Goal: Task Accomplishment & Management: Use online tool/utility

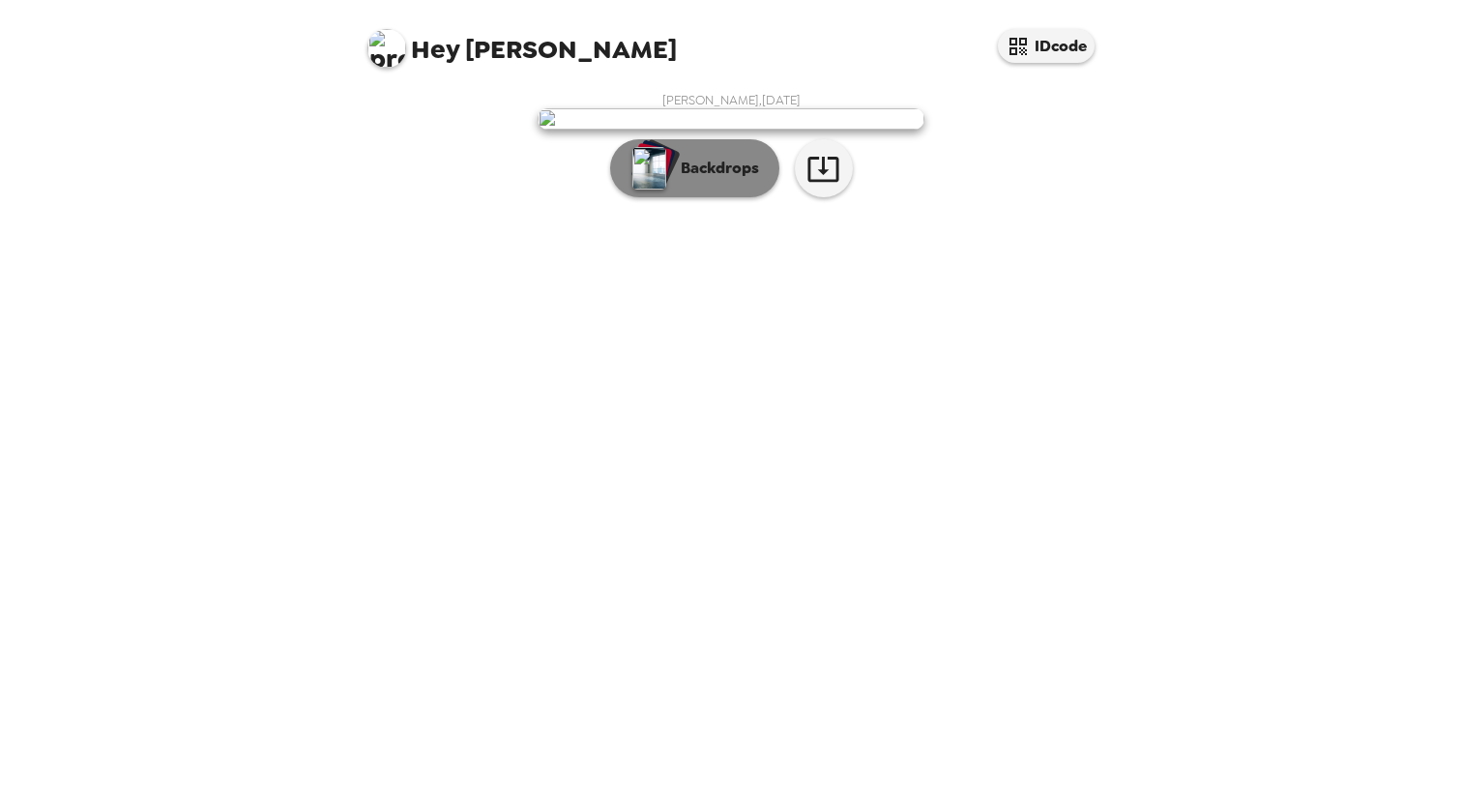
click at [702, 197] on button "Backdrops" at bounding box center [694, 168] width 169 height 58
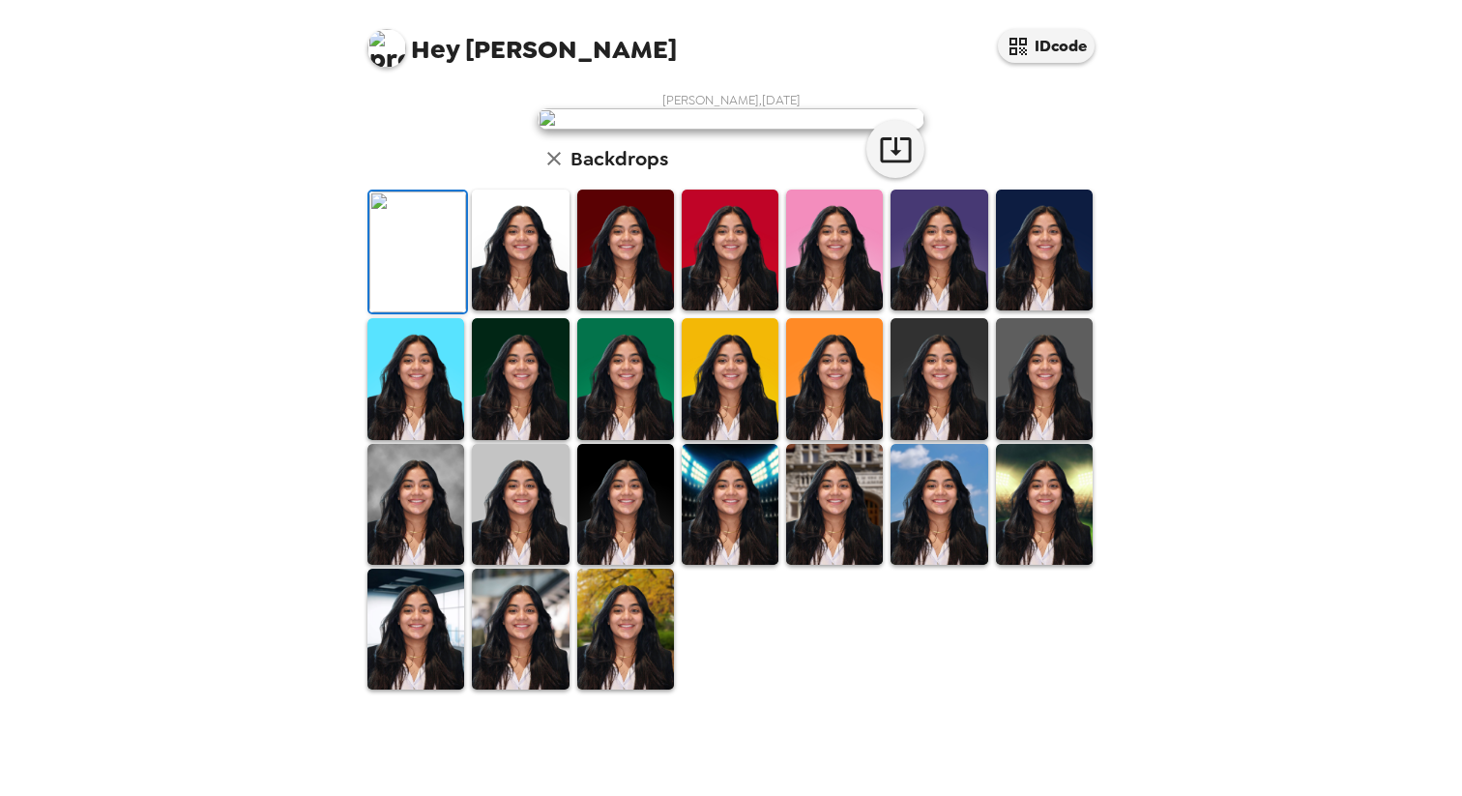
scroll to position [239, 0]
click at [514, 310] on img at bounding box center [520, 250] width 97 height 121
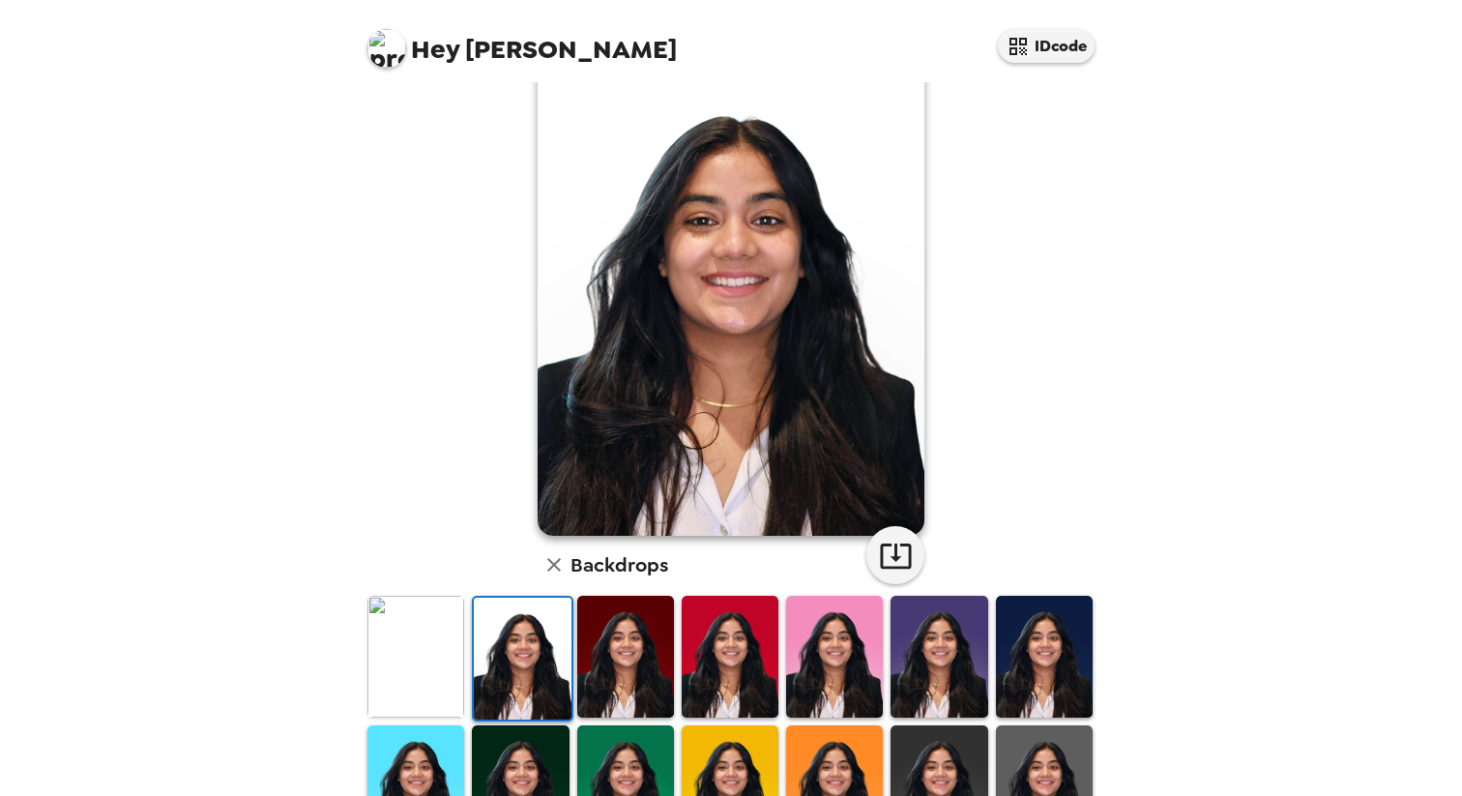
scroll to position [78, 0]
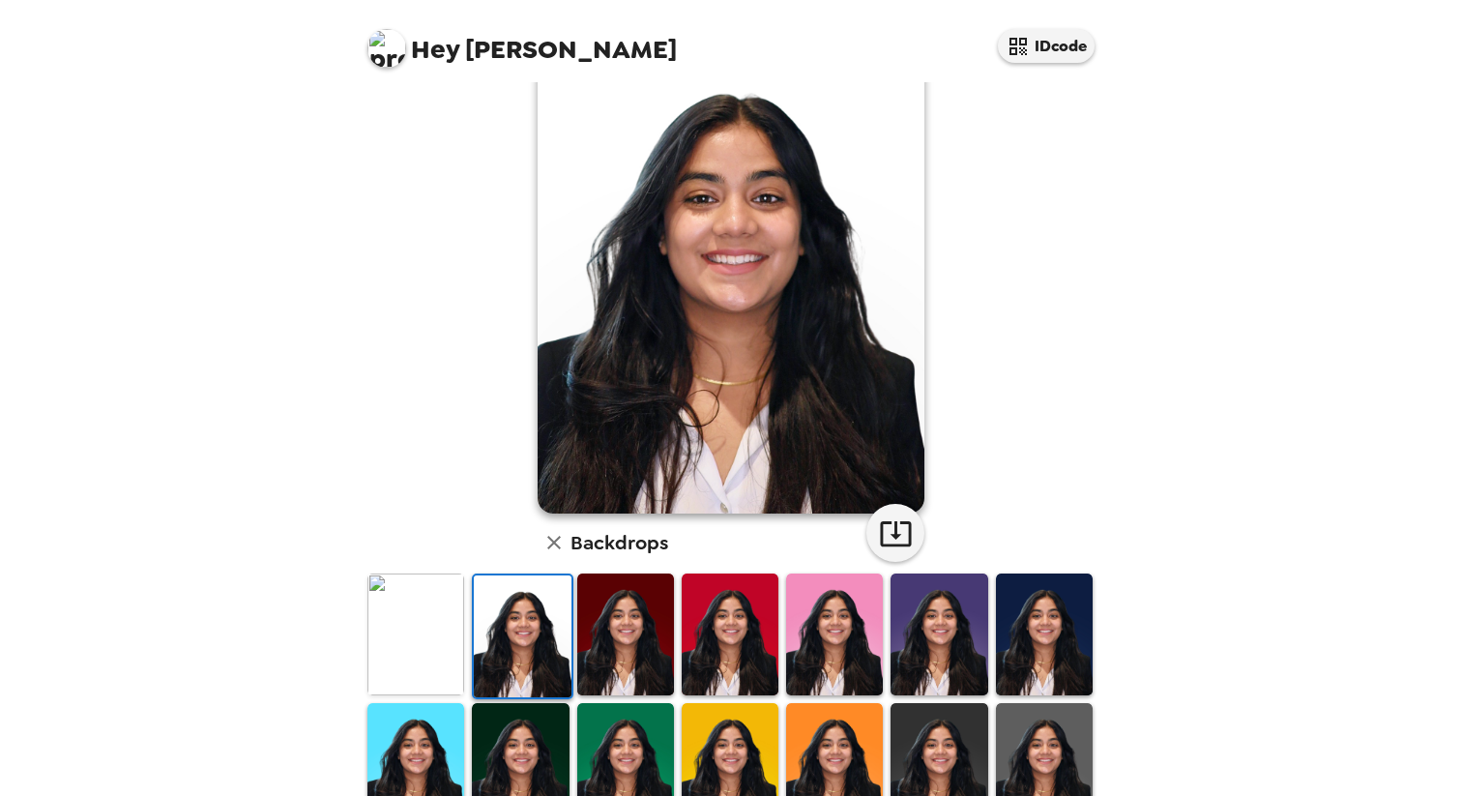
click at [1055, 610] on img at bounding box center [1044, 634] width 97 height 121
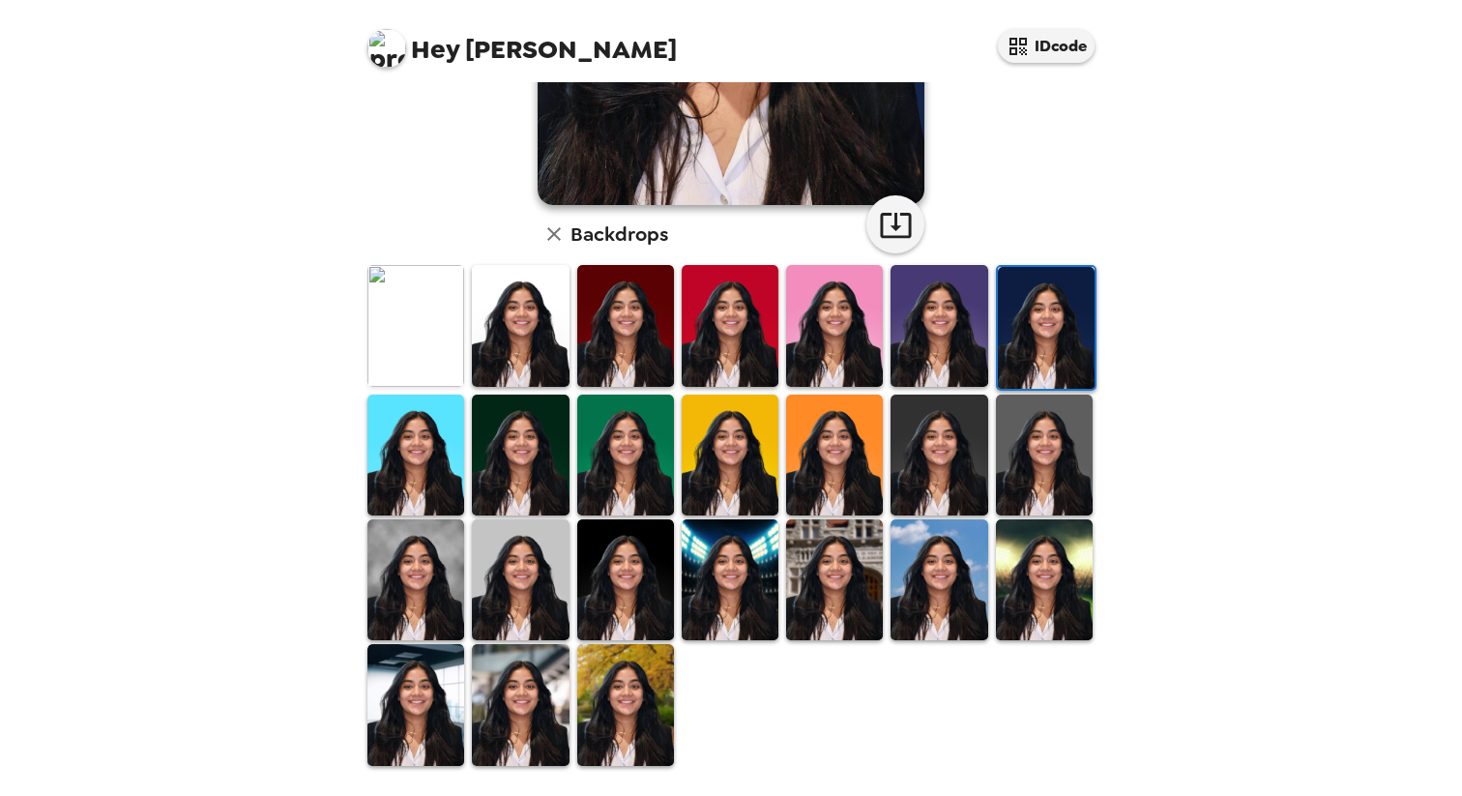
scroll to position [388, 0]
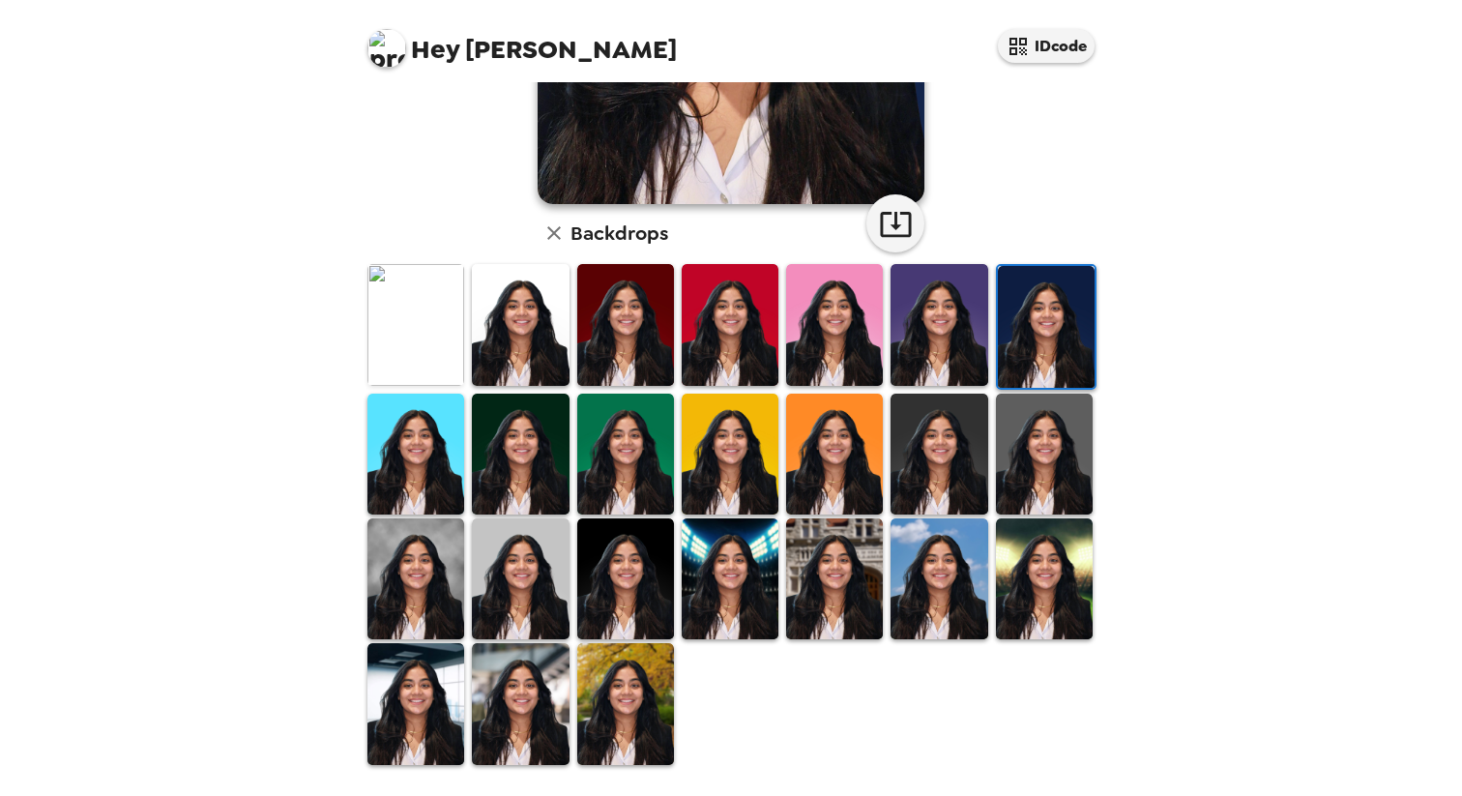
click at [509, 703] on img at bounding box center [520, 703] width 97 height 121
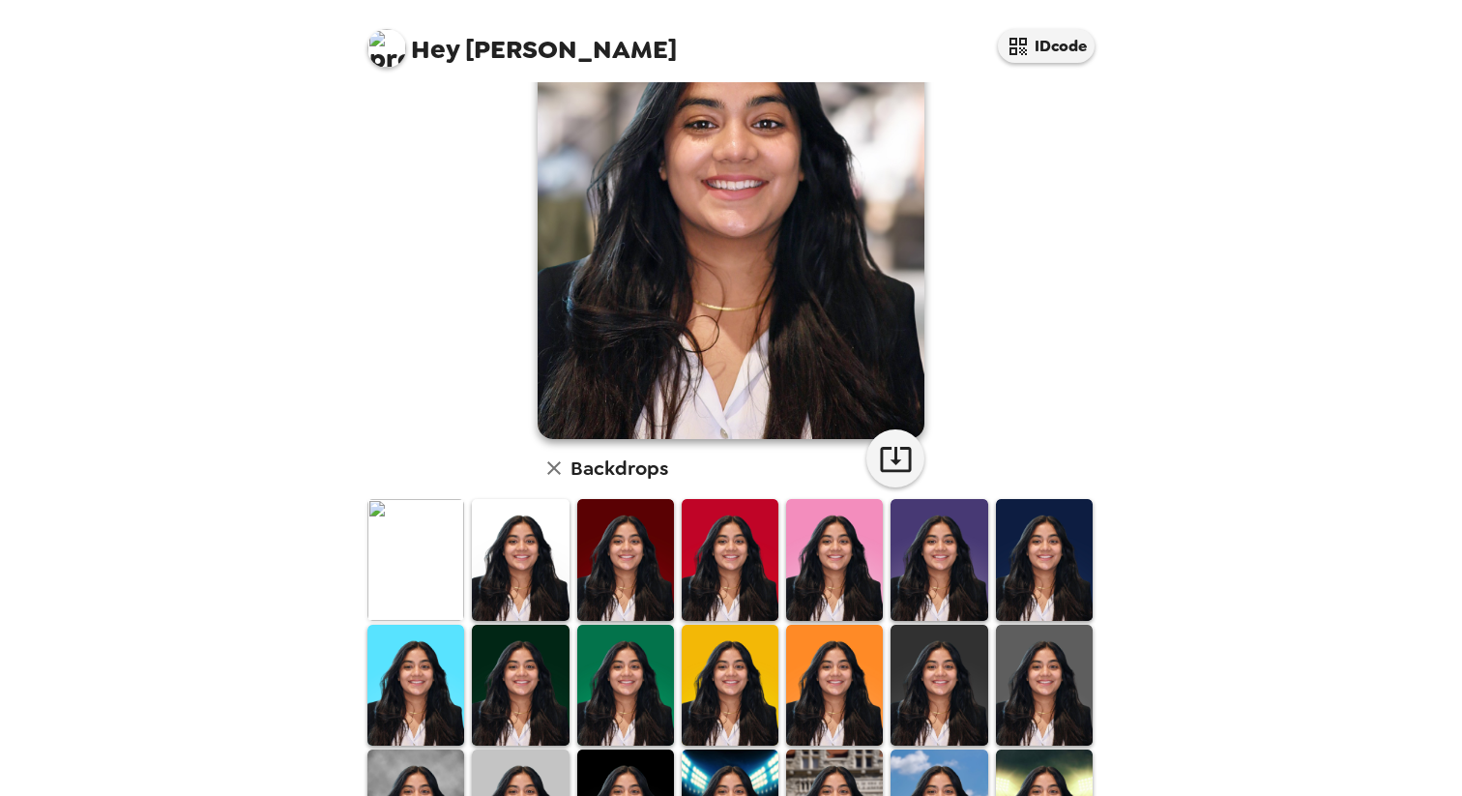
scroll to position [0, 0]
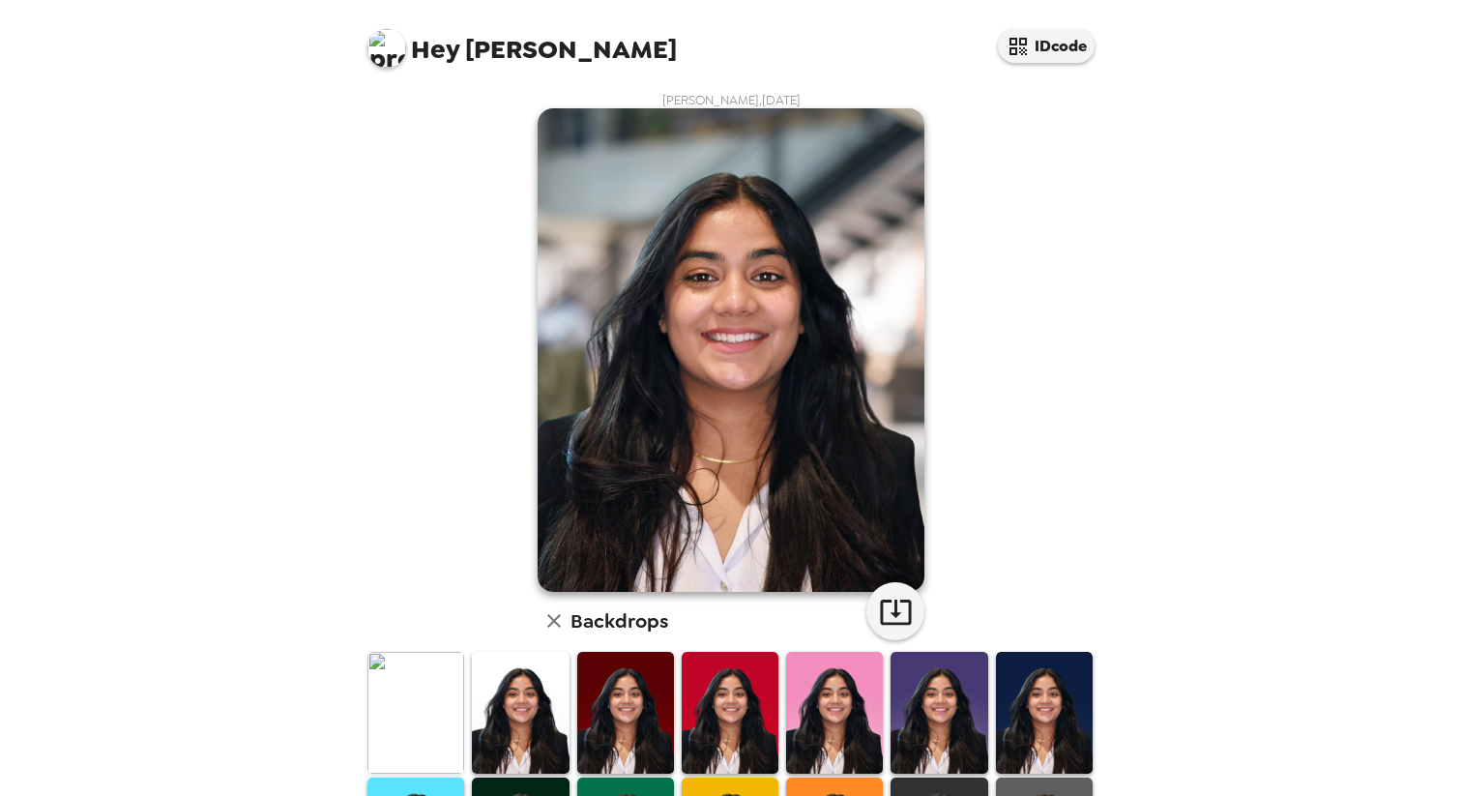
click at [509, 703] on img at bounding box center [520, 712] width 97 height 121
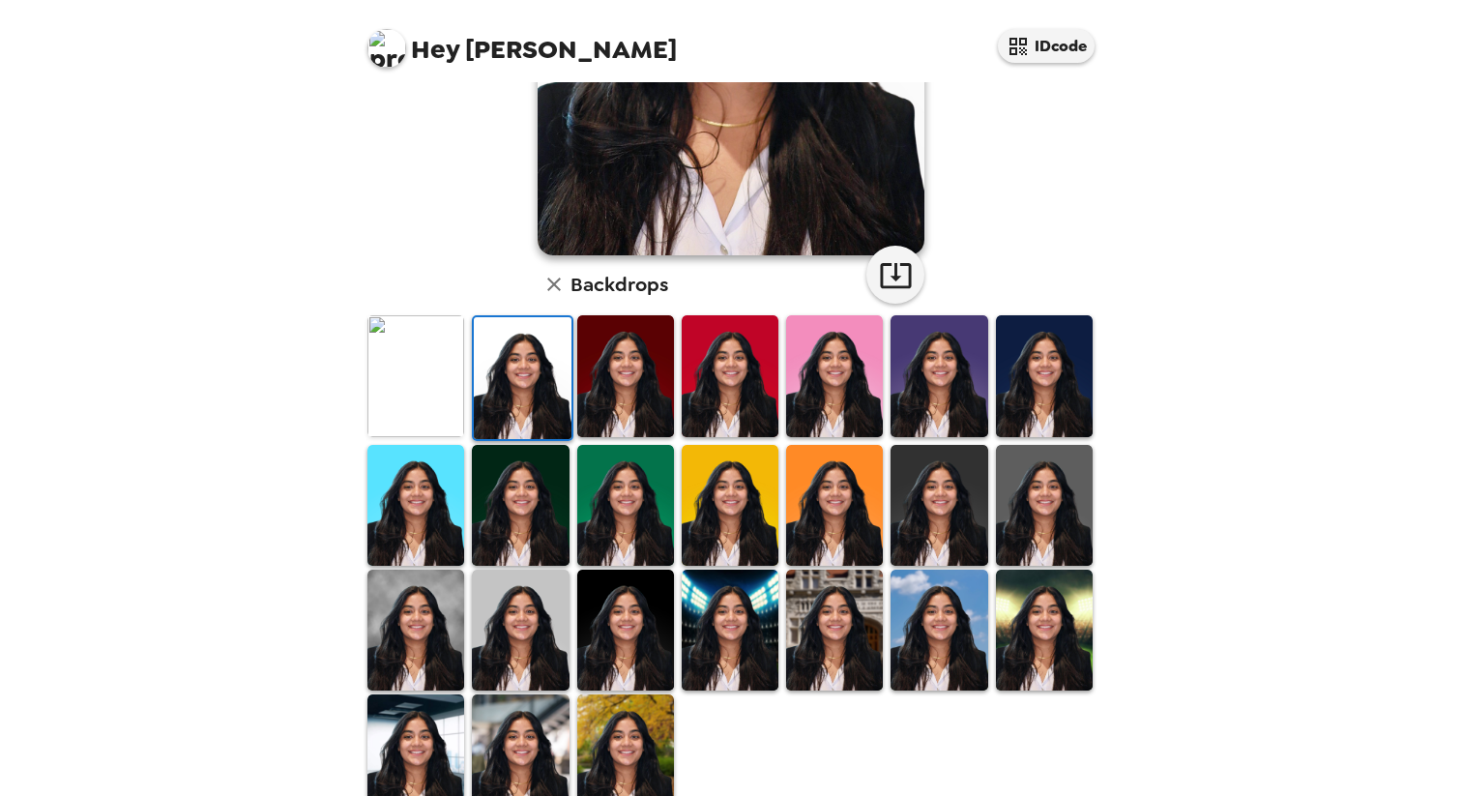
scroll to position [351, 0]
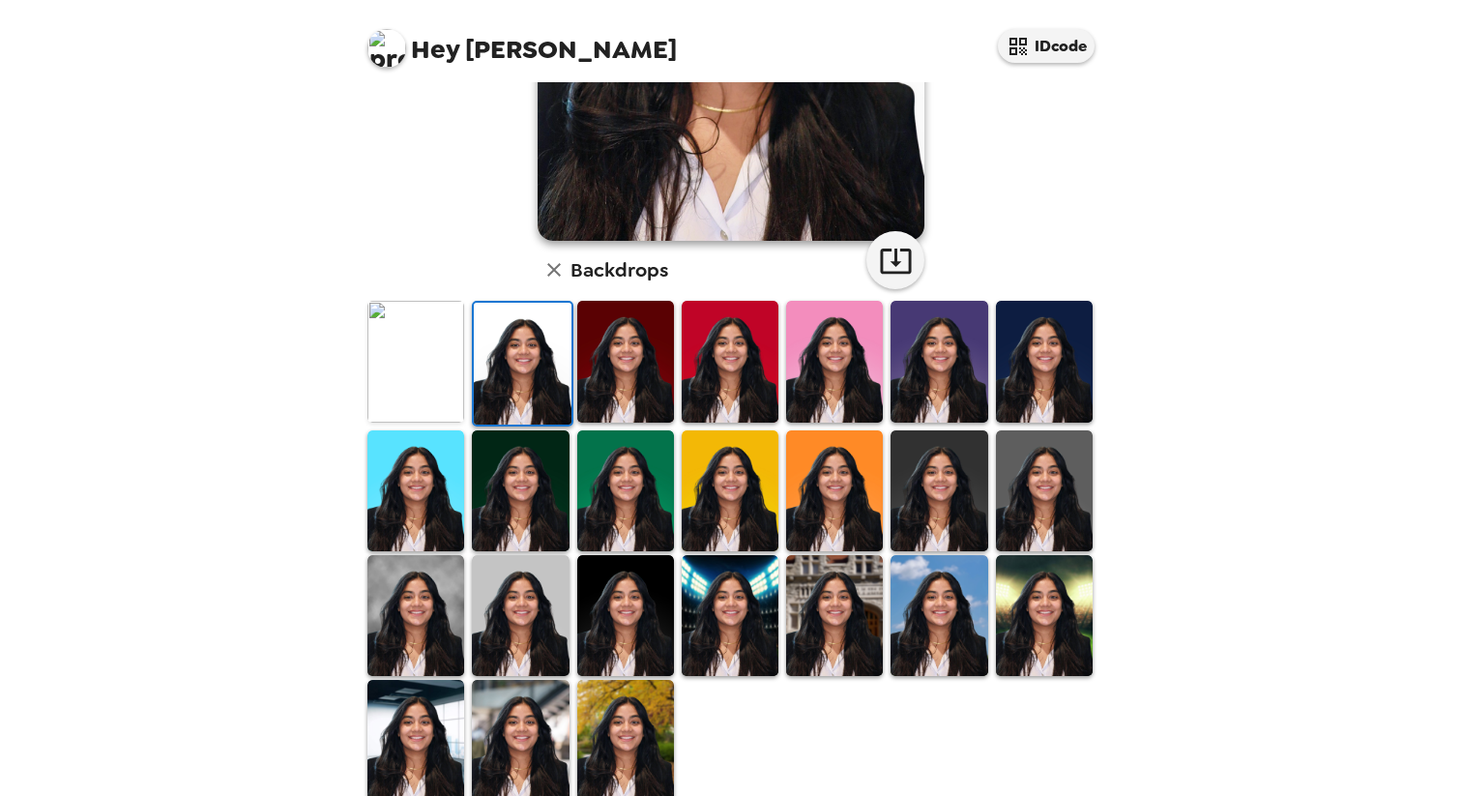
click at [534, 604] on img at bounding box center [520, 615] width 97 height 121
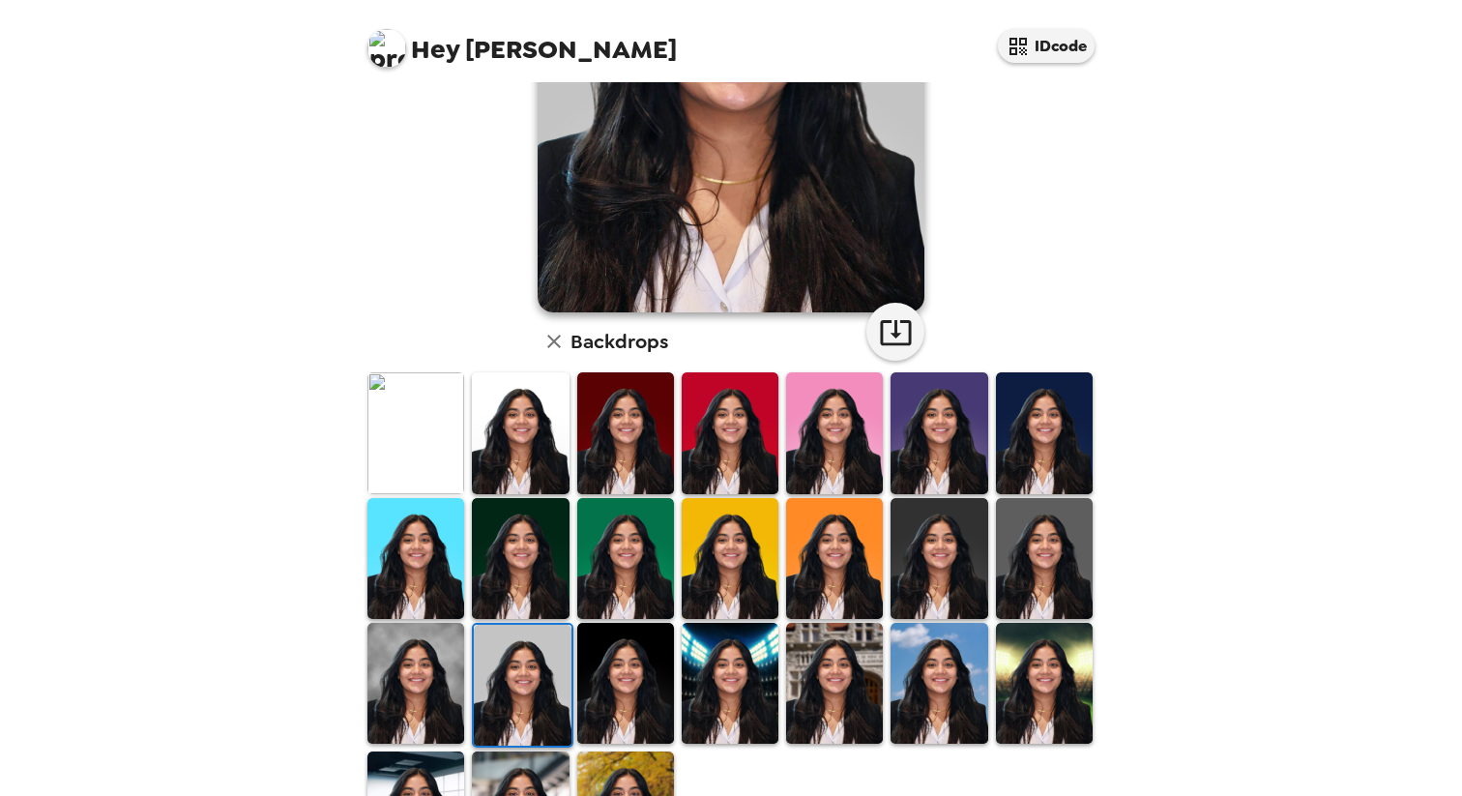
scroll to position [388, 0]
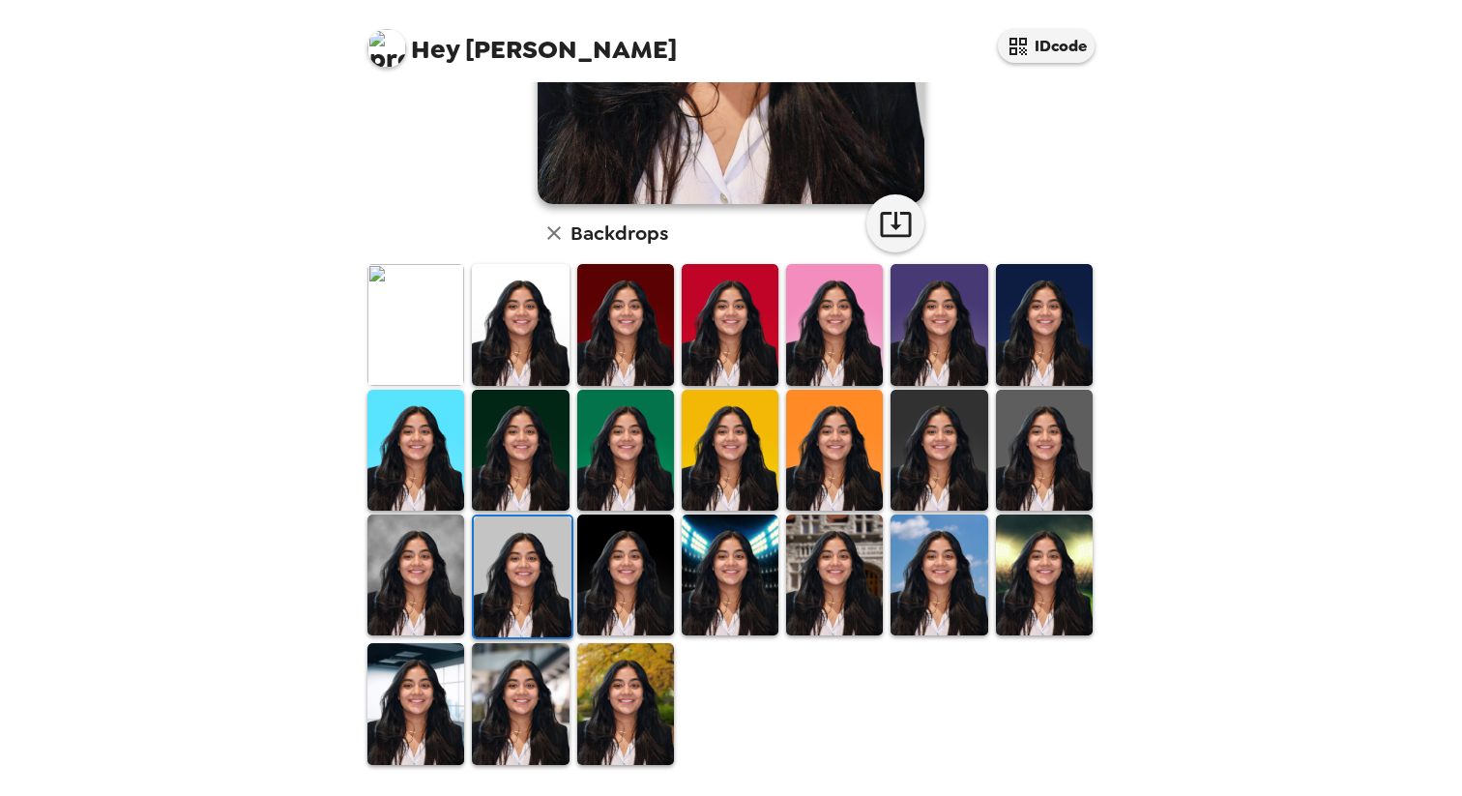
click at [523, 666] on img at bounding box center [520, 703] width 97 height 121
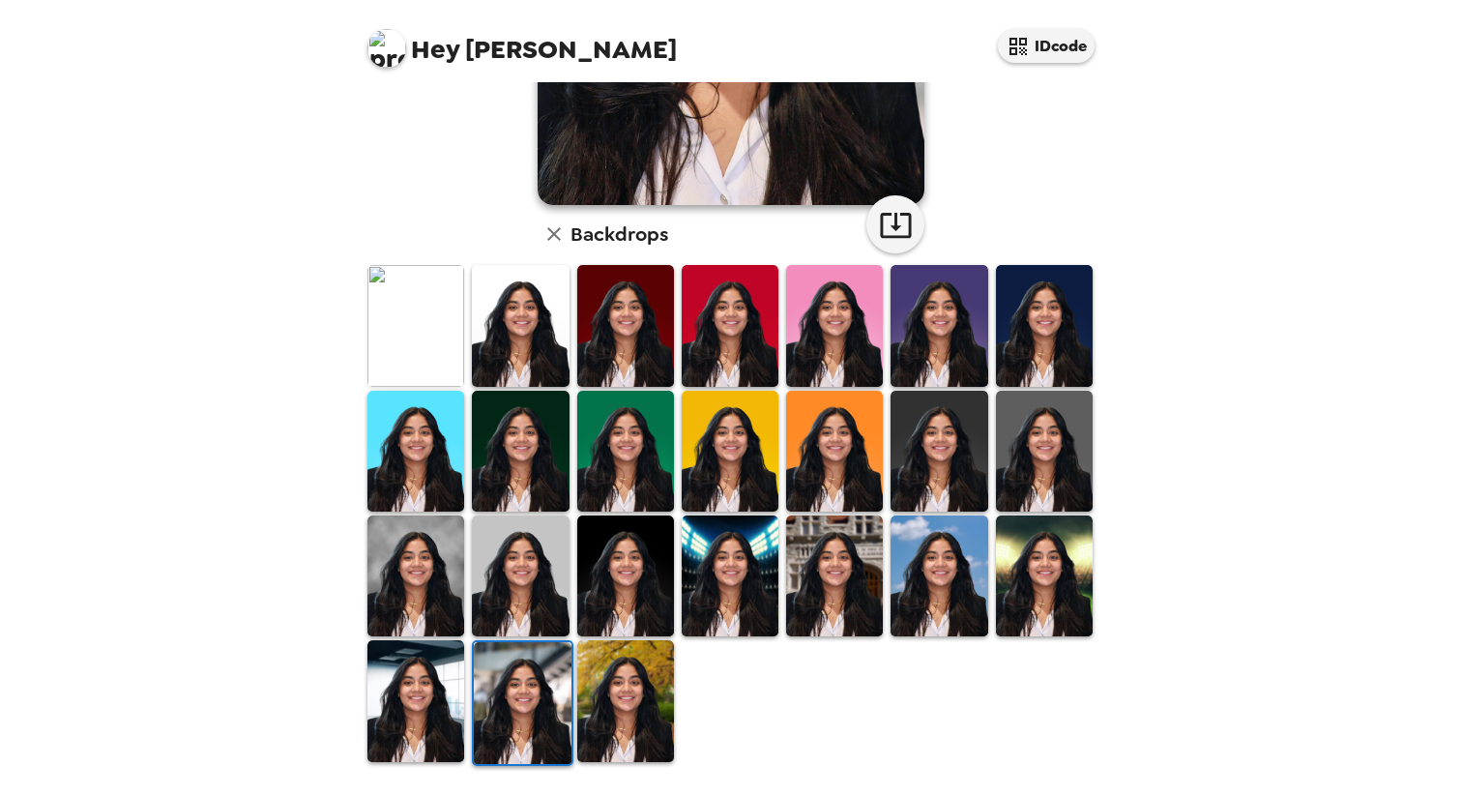
scroll to position [0, 0]
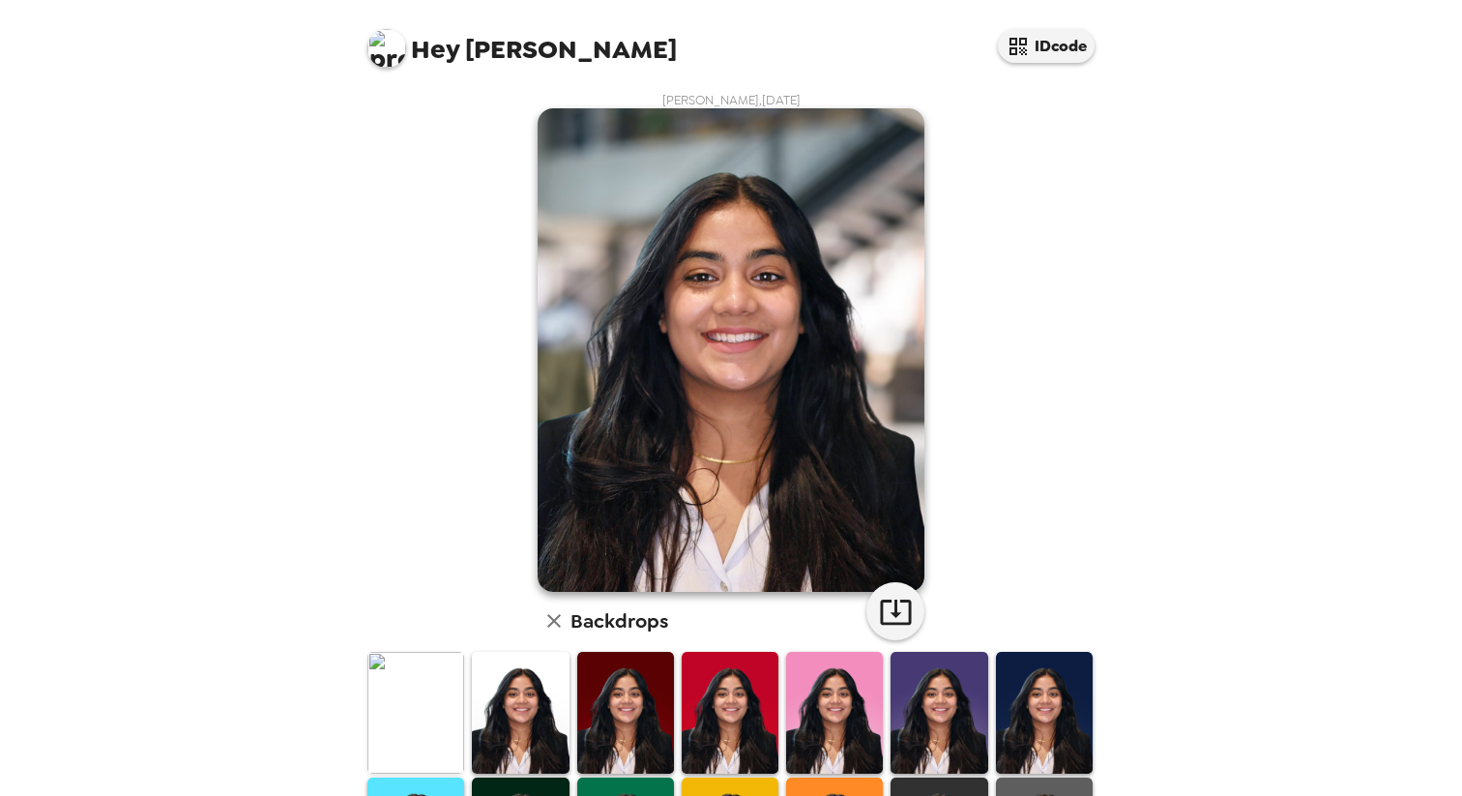
click at [523, 666] on img at bounding box center [520, 712] width 97 height 121
